Goal: Task Accomplishment & Management: Manage account settings

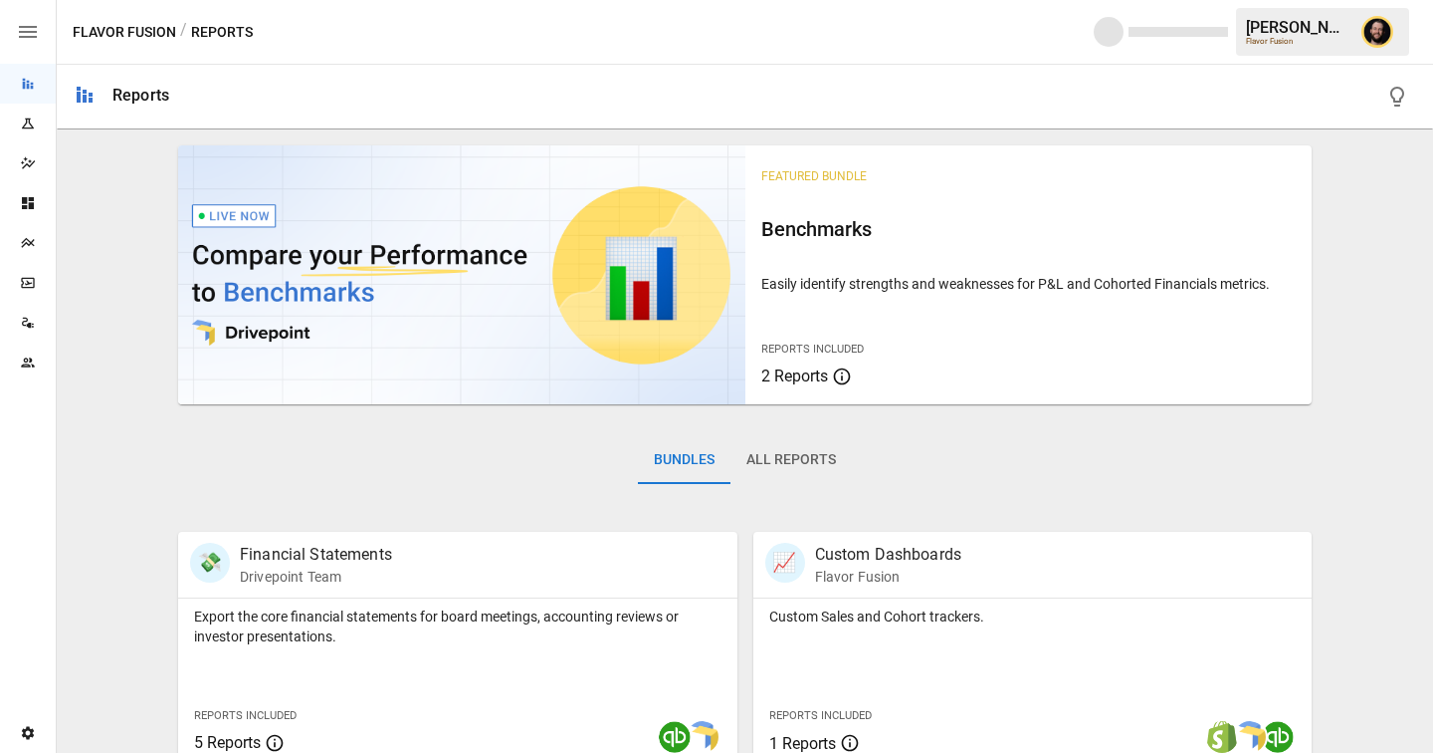
click at [1377, 39] on img "Ciaran Nugent" at bounding box center [1378, 32] width 32 height 32
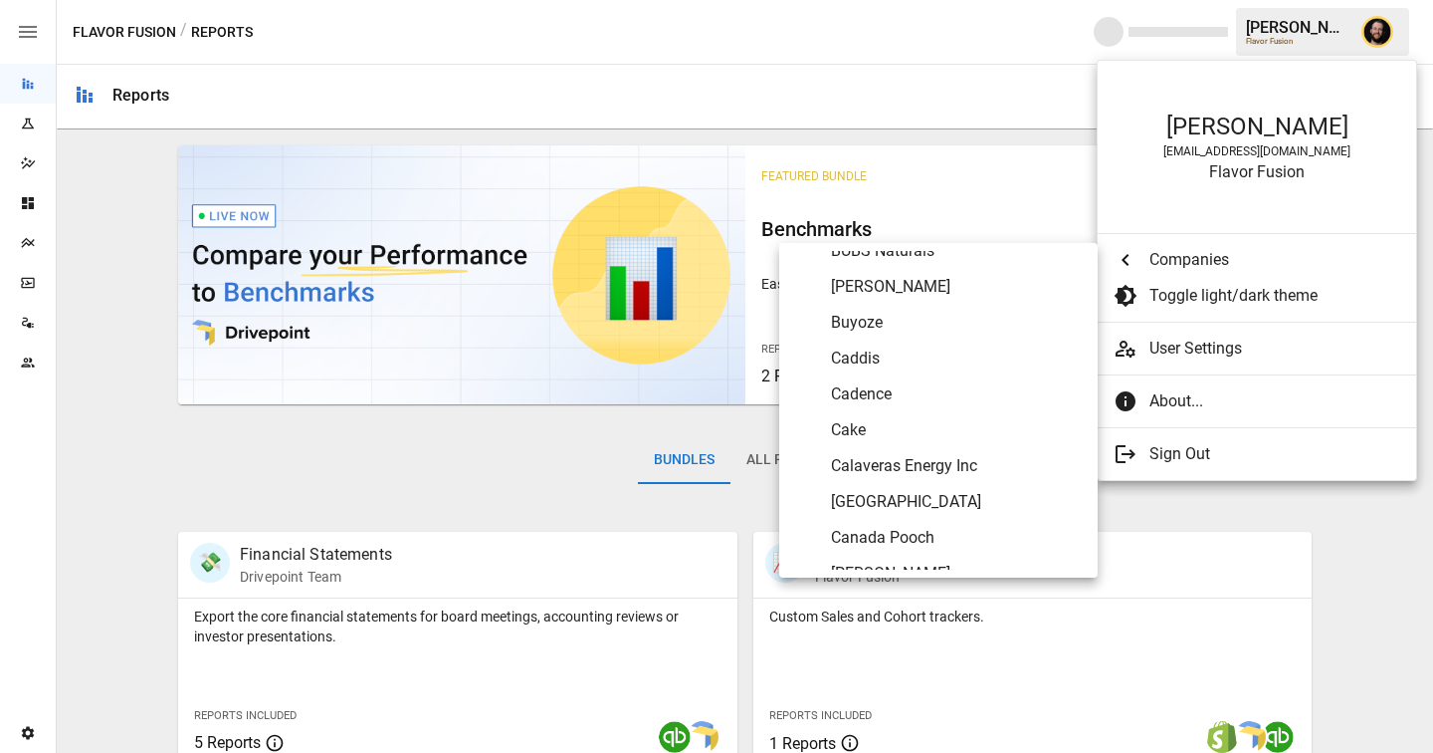
scroll to position [1742, 0]
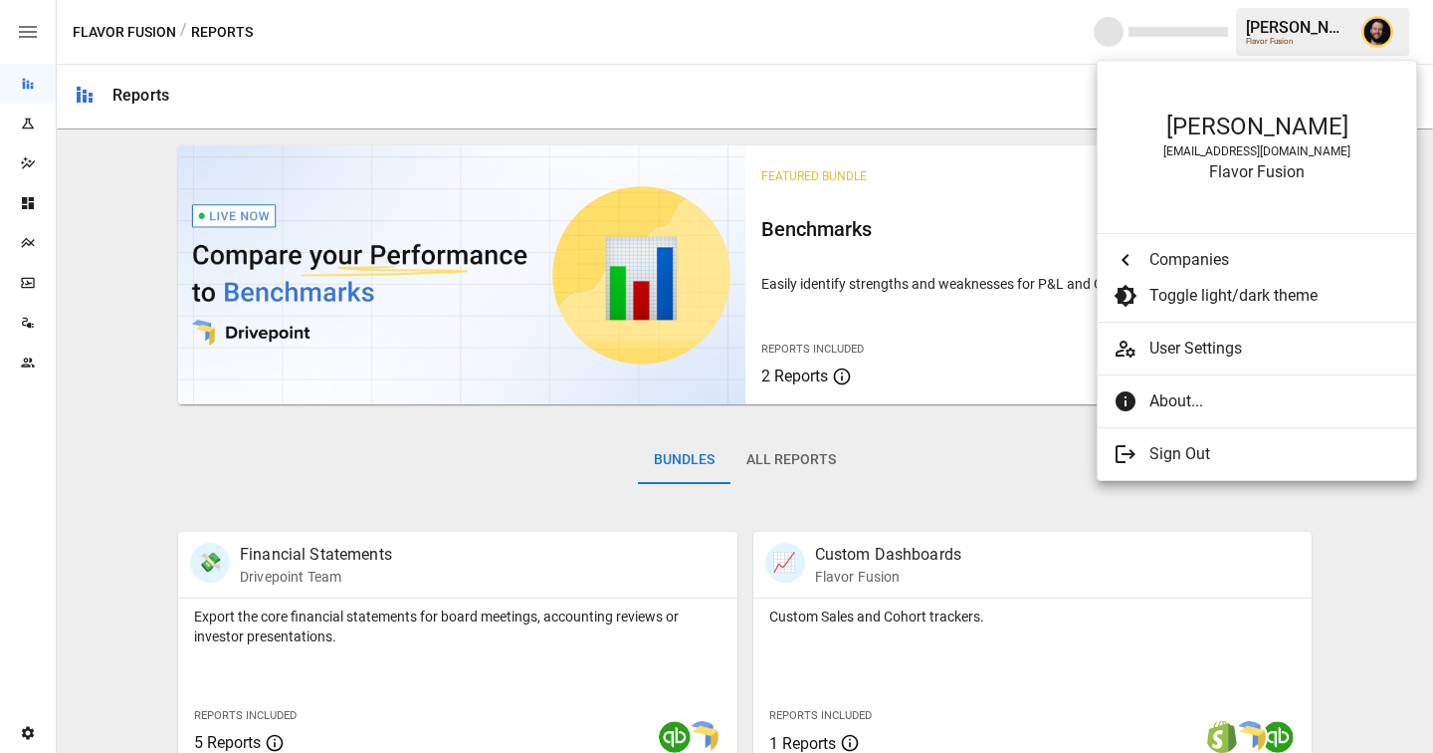
click at [25, 361] on div at bounding box center [716, 376] width 1433 height 753
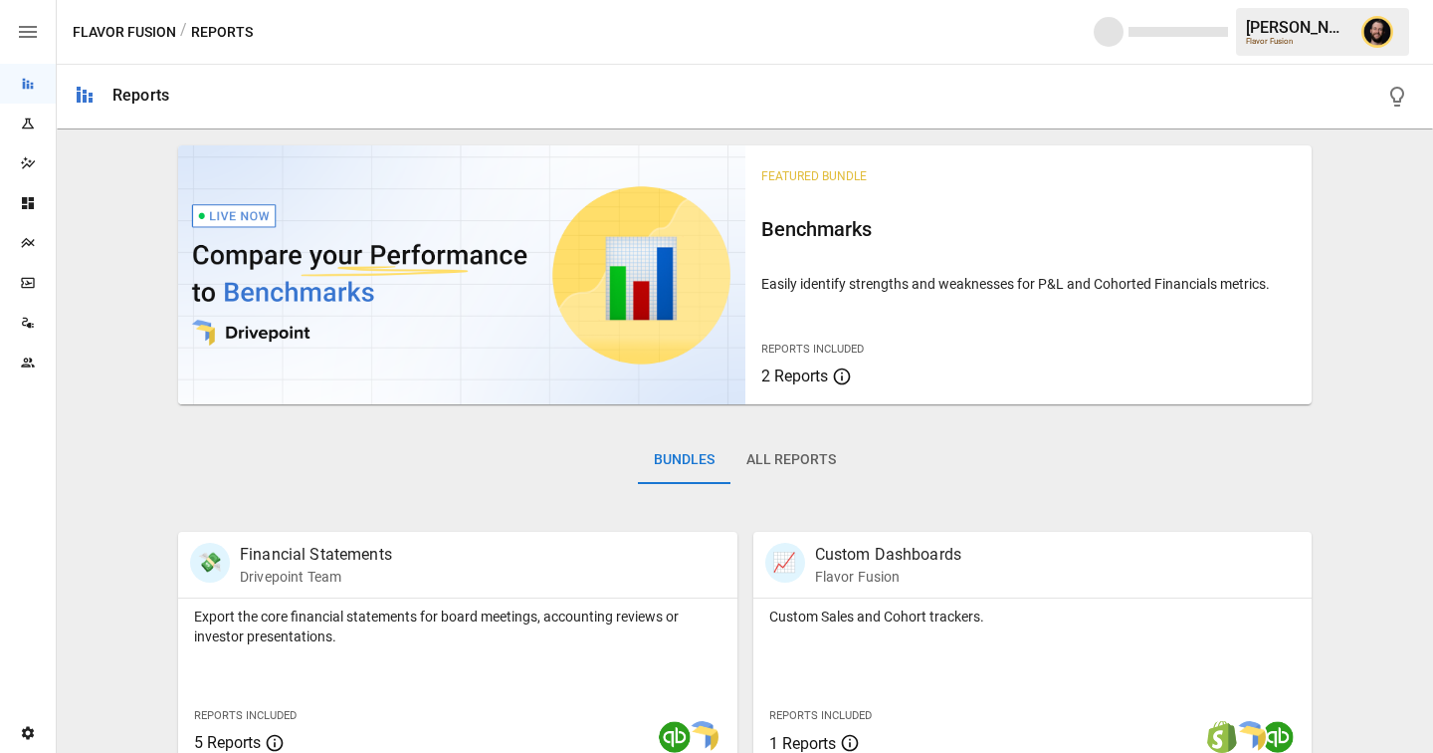
click at [41, 355] on div "Team" at bounding box center [28, 362] width 56 height 16
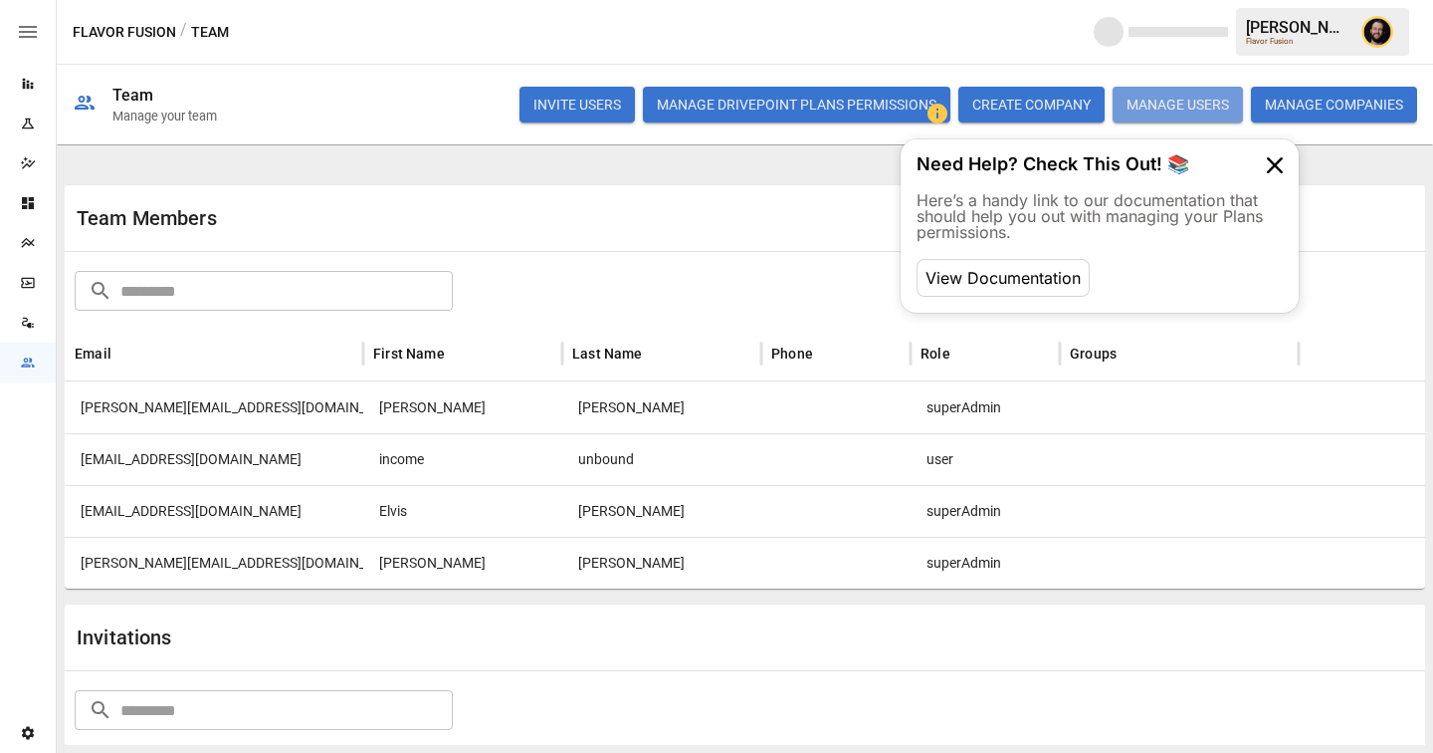
click at [1150, 95] on button "MANAGE USERS" at bounding box center [1178, 105] width 130 height 36
